Goal: Task Accomplishment & Management: Complete application form

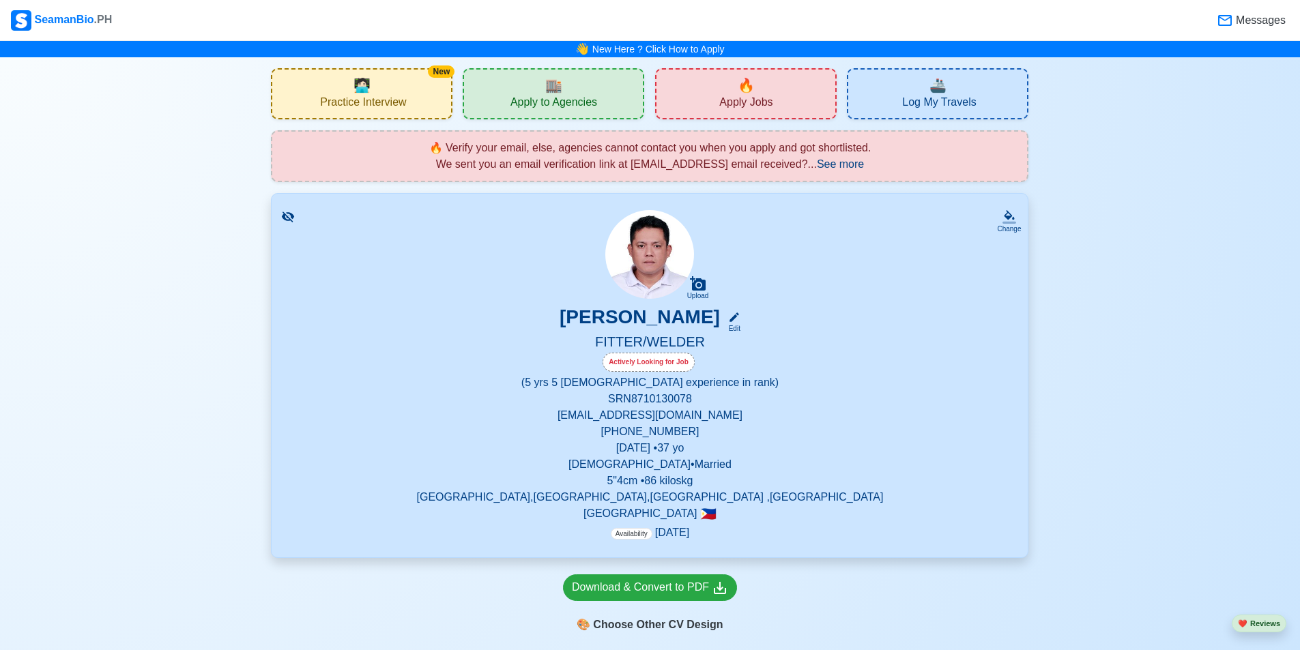
click at [852, 166] on span "See more" at bounding box center [840, 164] width 47 height 12
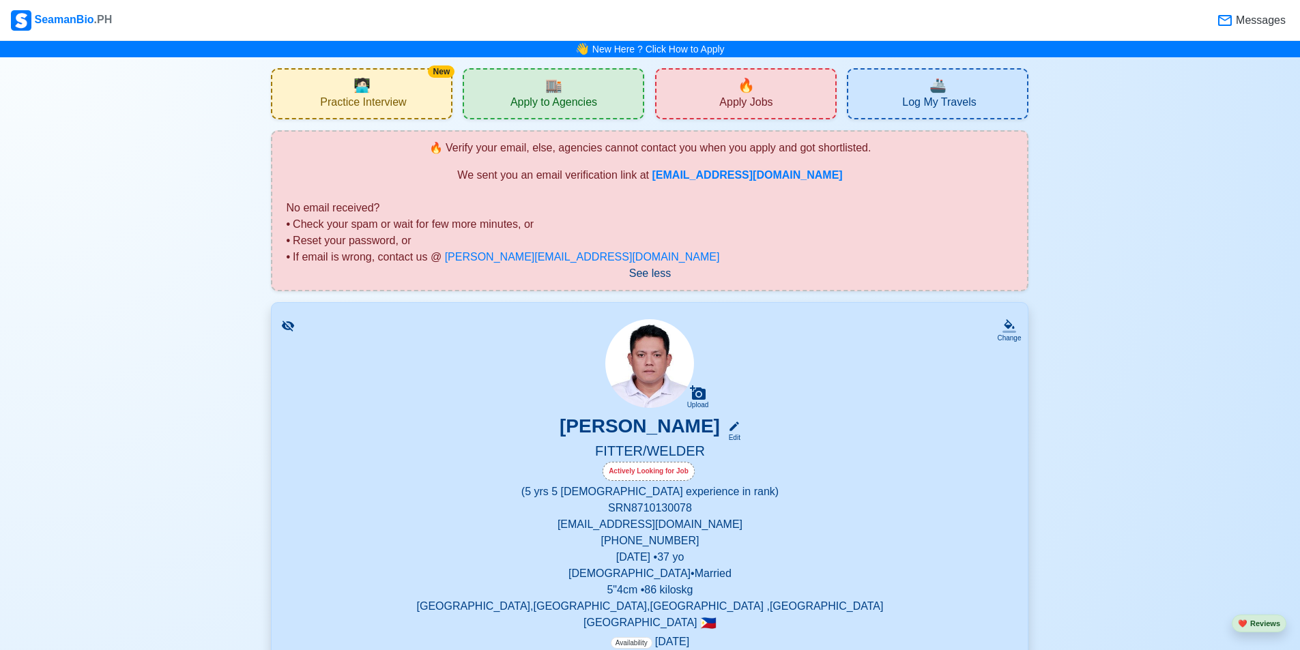
click at [779, 100] on div "🔥 Apply Jobs" at bounding box center [745, 93] width 181 height 51
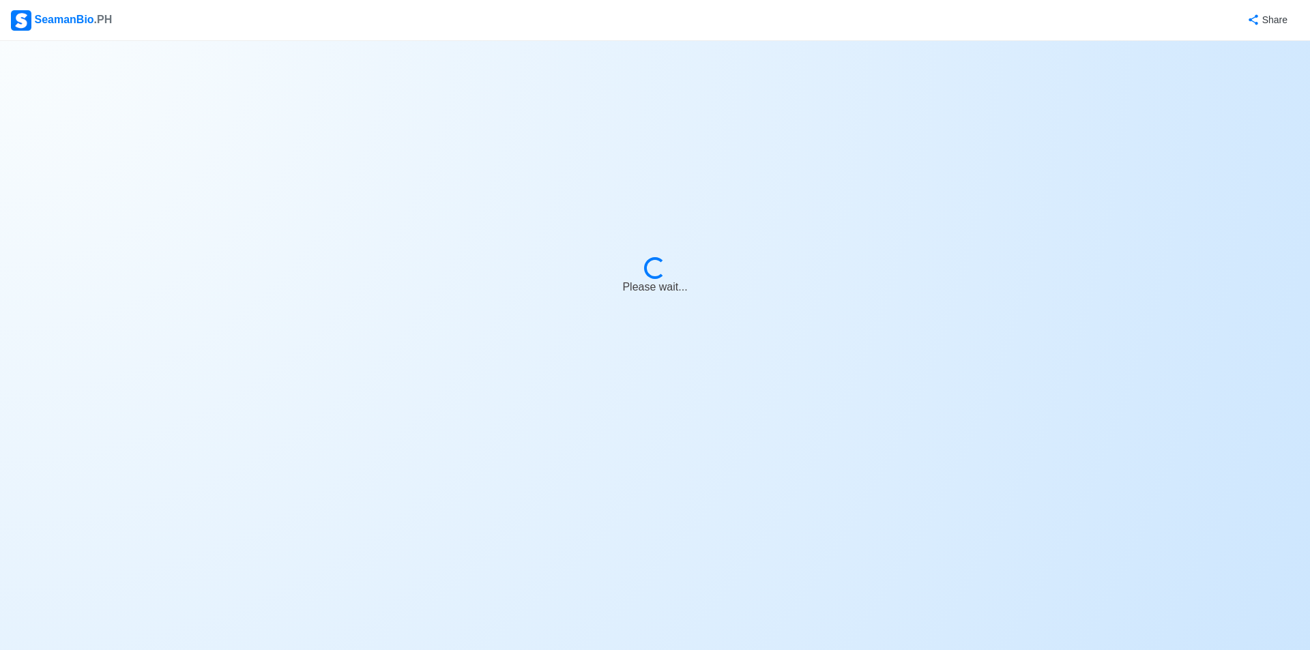
select select "Fitter"
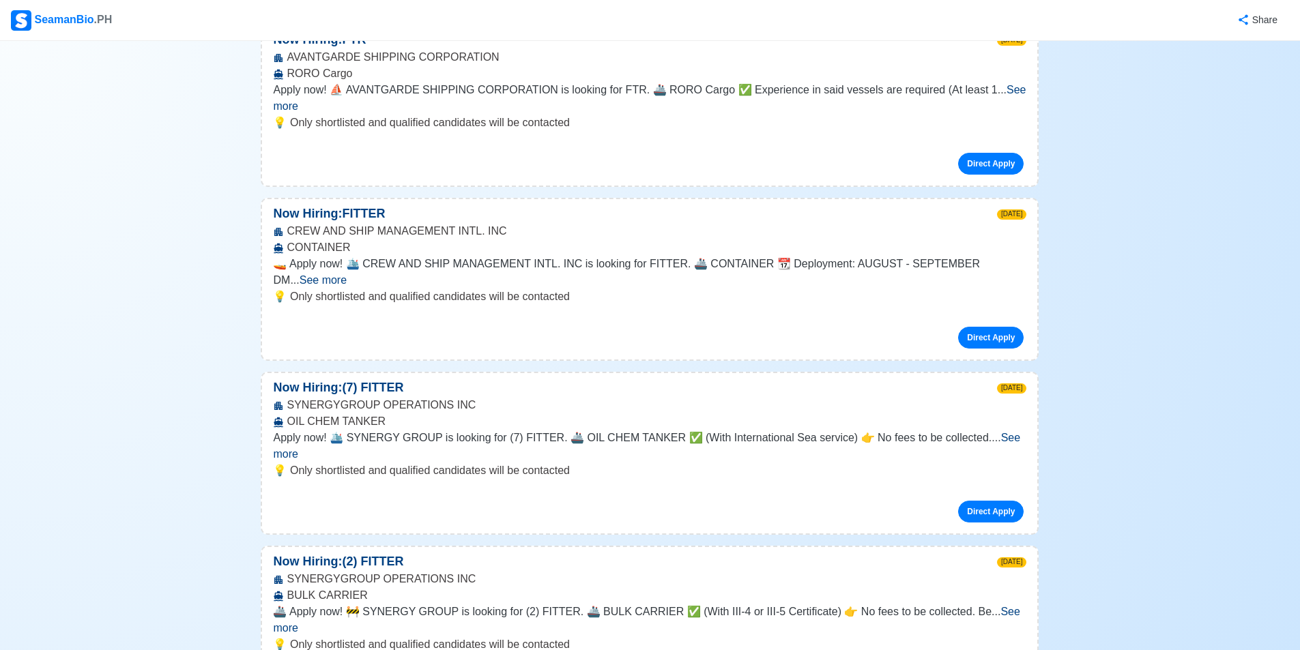
scroll to position [2524, 0]
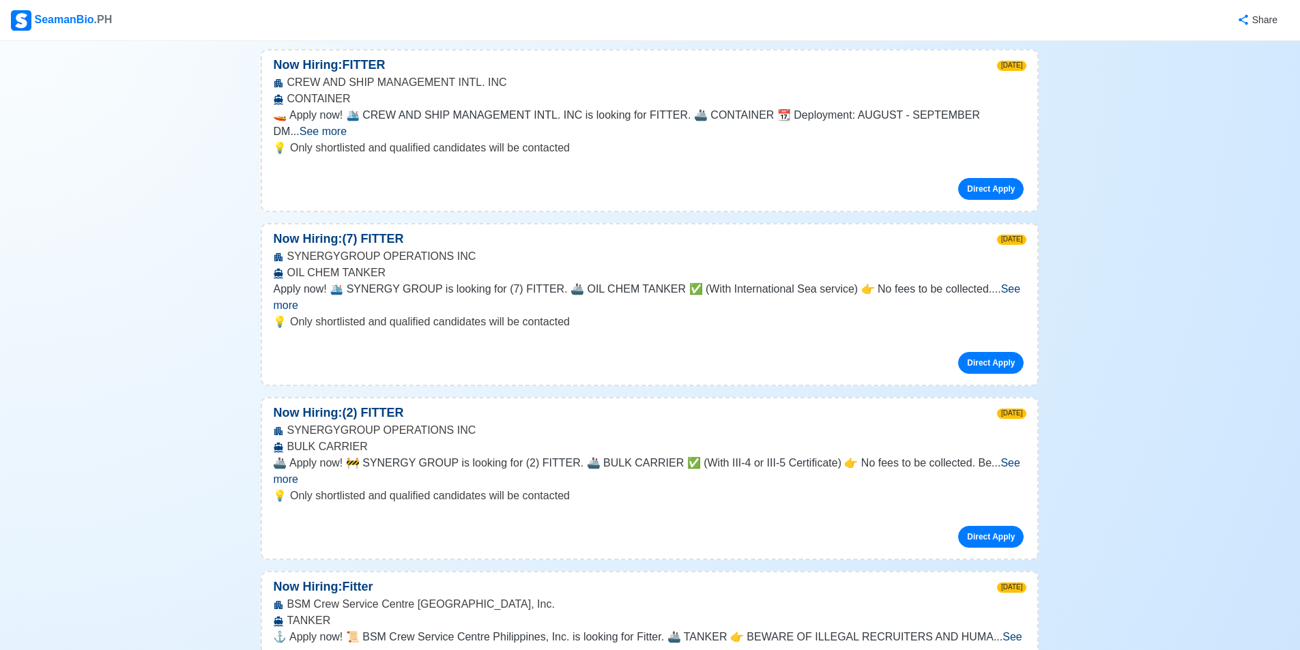
click at [995, 631] on span "See more" at bounding box center [647, 645] width 748 height 28
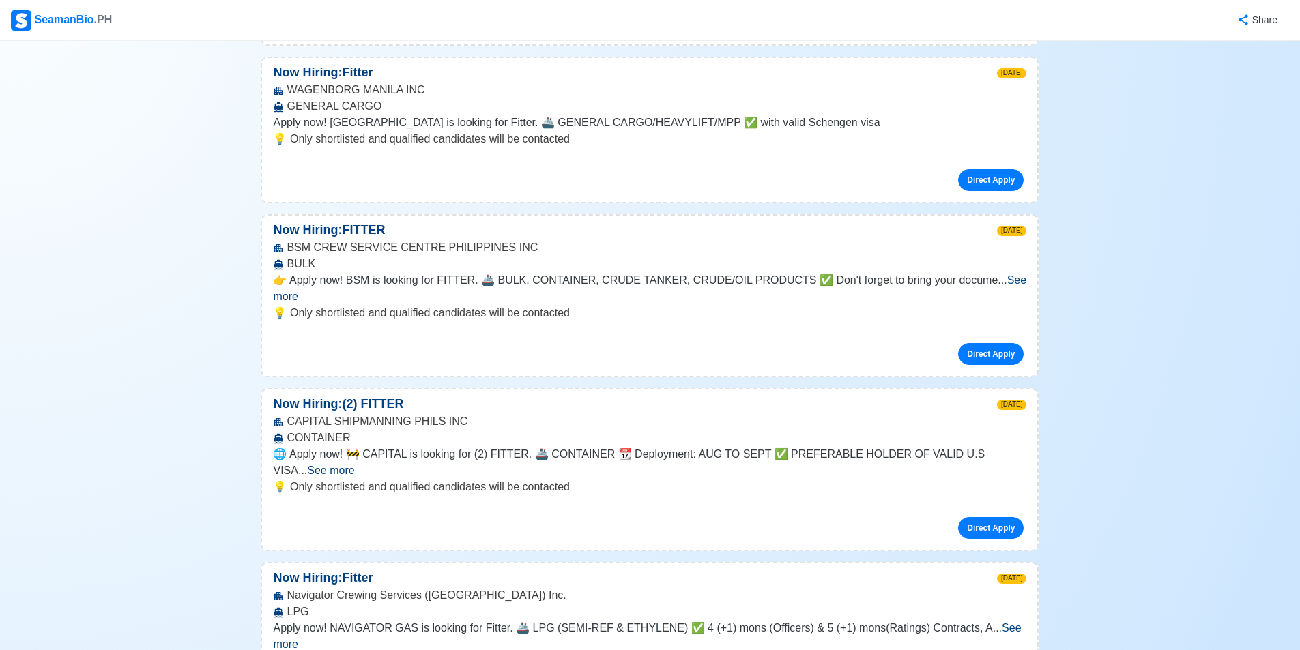
scroll to position [3684, 0]
